Goal: Transaction & Acquisition: Download file/media

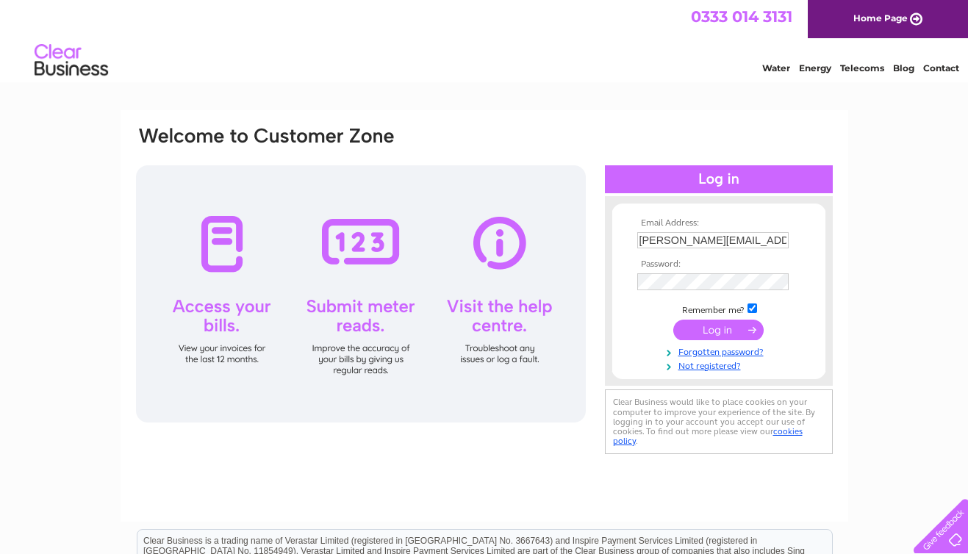
click at [722, 331] on input "submit" at bounding box center [718, 330] width 90 height 21
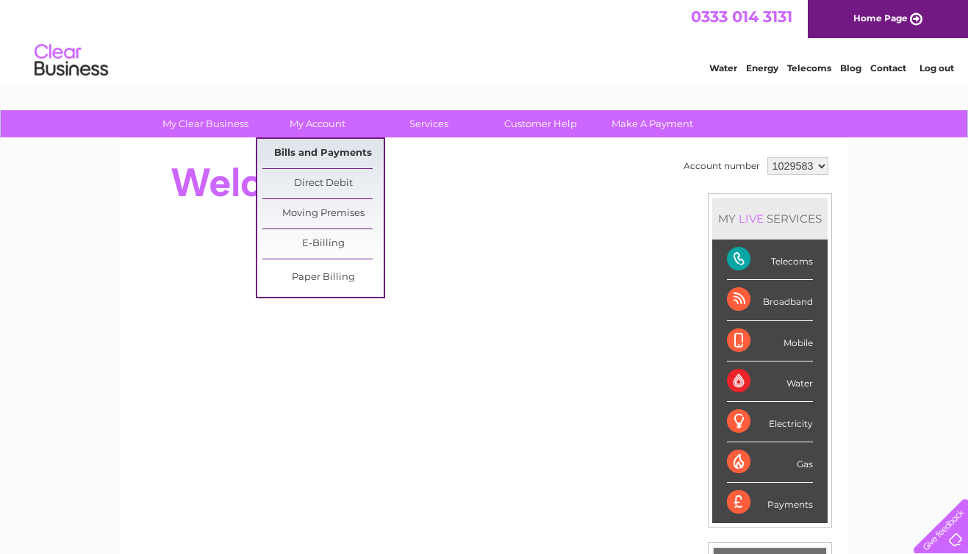
click at [298, 149] on link "Bills and Payments" at bounding box center [322, 153] width 121 height 29
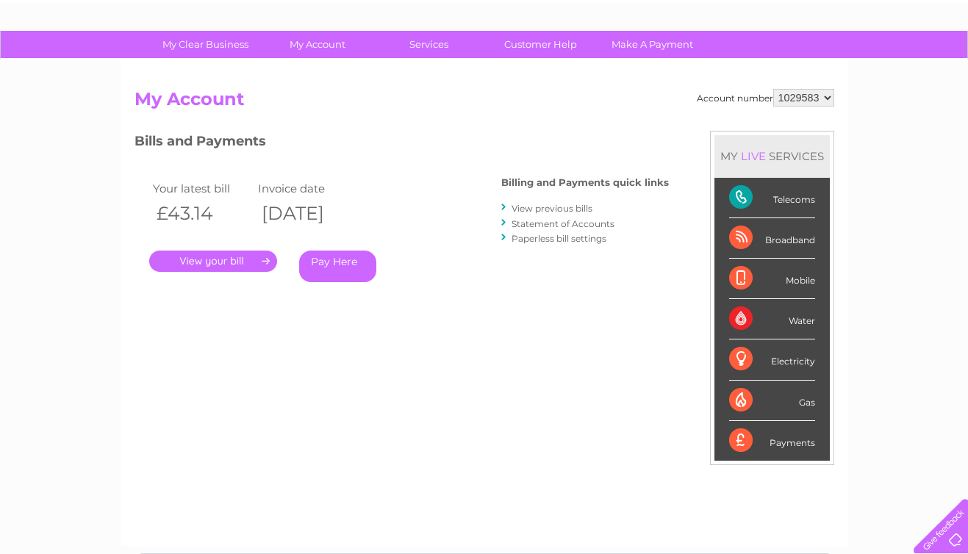
scroll to position [159, 0]
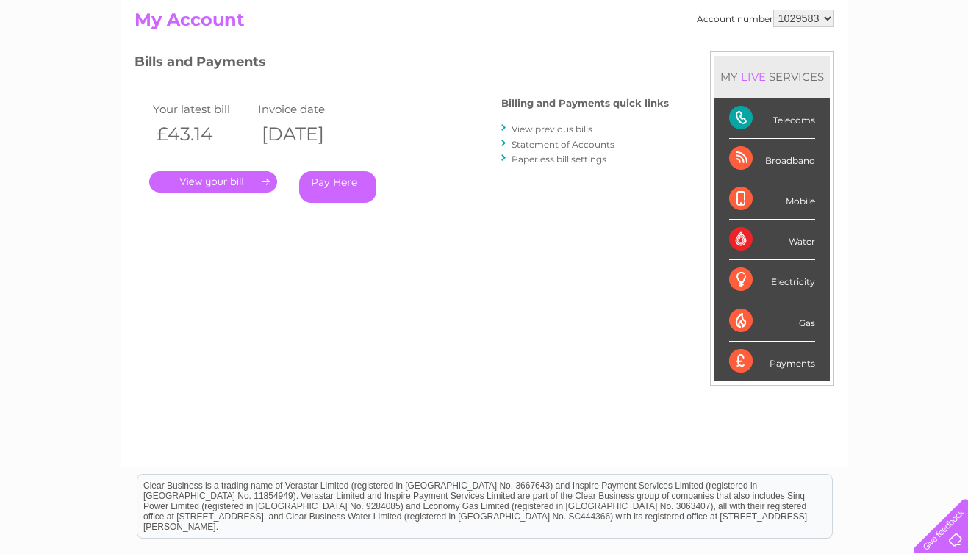
click at [538, 130] on link "View previous bills" at bounding box center [551, 128] width 81 height 11
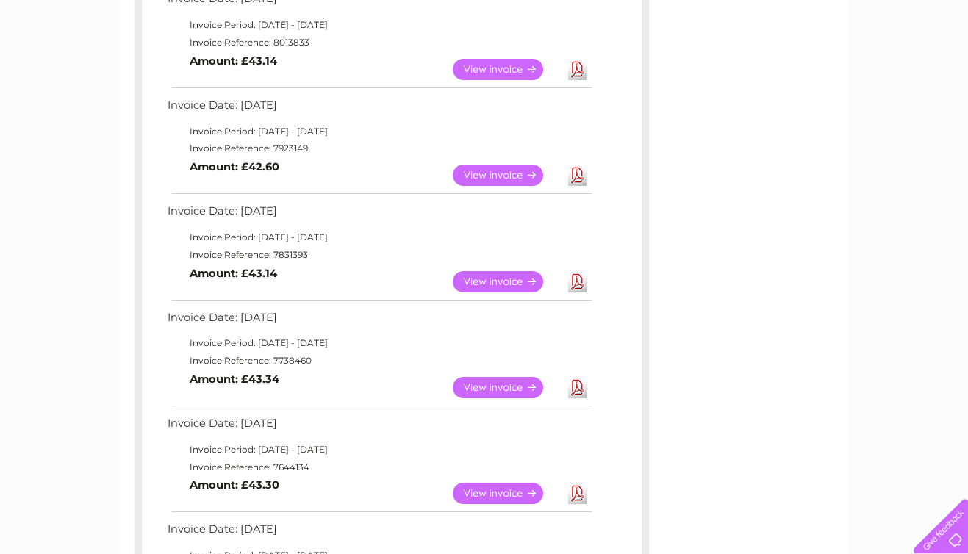
scroll to position [317, 0]
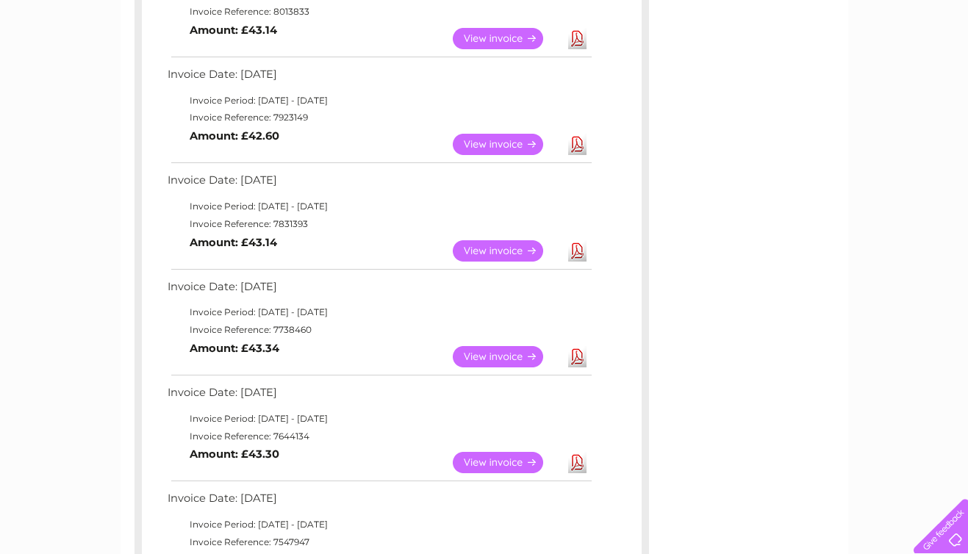
click at [580, 357] on link "Download" at bounding box center [577, 356] width 18 height 21
click at [583, 251] on link "Download" at bounding box center [577, 250] width 18 height 21
click at [579, 148] on link "Download" at bounding box center [577, 144] width 18 height 21
click at [665, 111] on div "Account number 1029583 Previous Invoices Download or view any of your previous …" at bounding box center [484, 348] width 727 height 1054
click at [830, 234] on div "Account number 1029583 Previous Invoices Download or view any of your previous …" at bounding box center [484, 348] width 727 height 1054
